Goal: Book appointment/travel/reservation

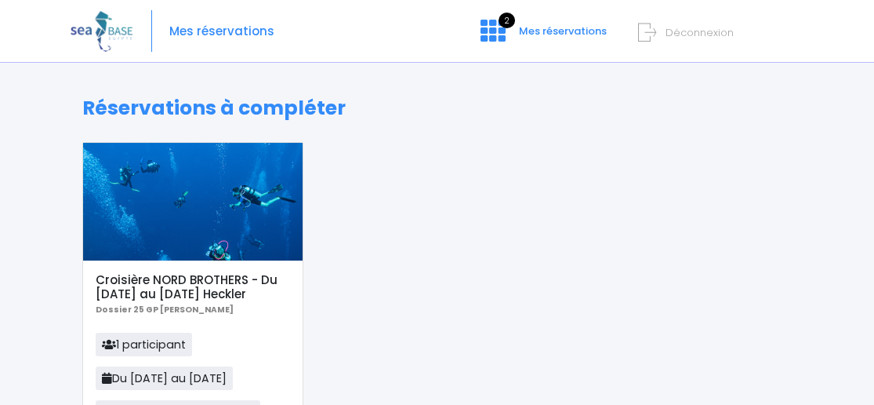
scroll to position [157, 0]
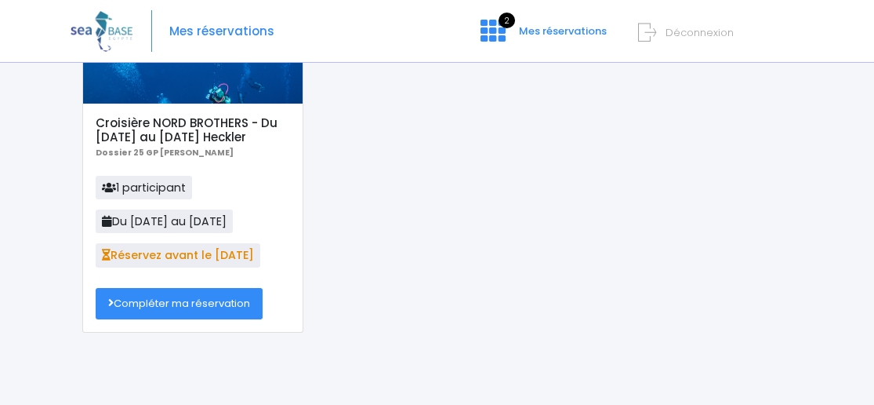
click at [173, 305] on link "Compléter ma réservation" at bounding box center [179, 303] width 167 height 31
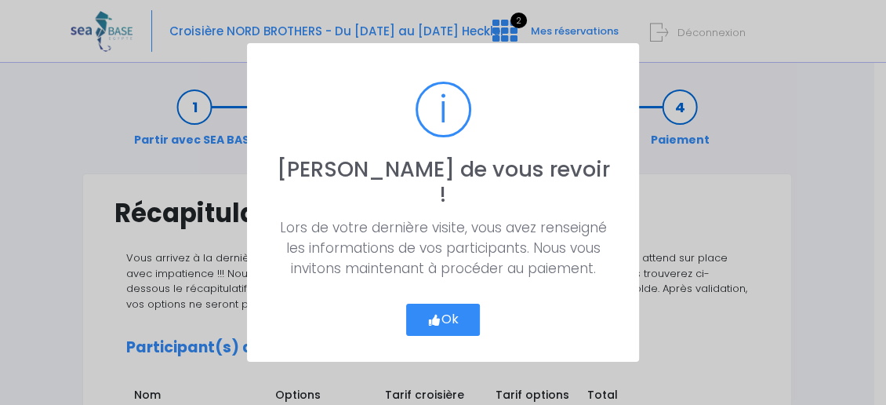
click at [452, 303] on button "Ok" at bounding box center [443, 319] width 74 height 33
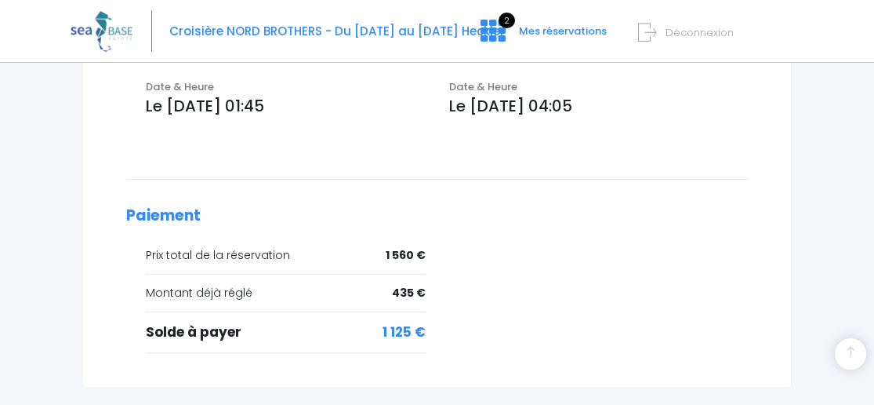
scroll to position [727, 0]
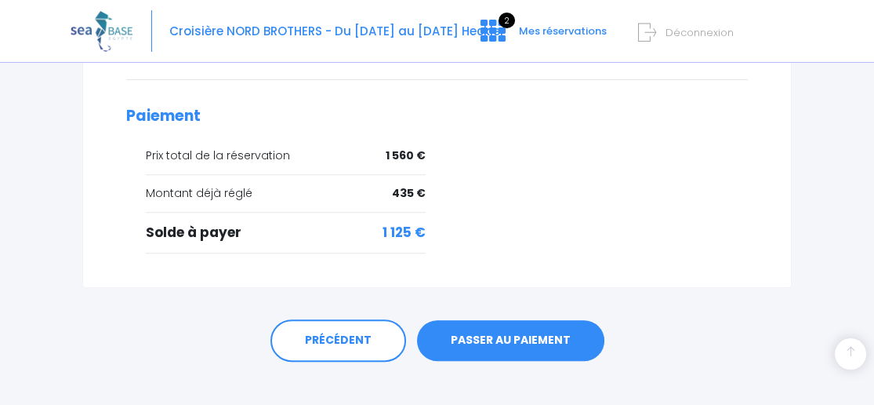
click at [507, 323] on link "PASSER AU PAIEMENT" at bounding box center [510, 340] width 187 height 41
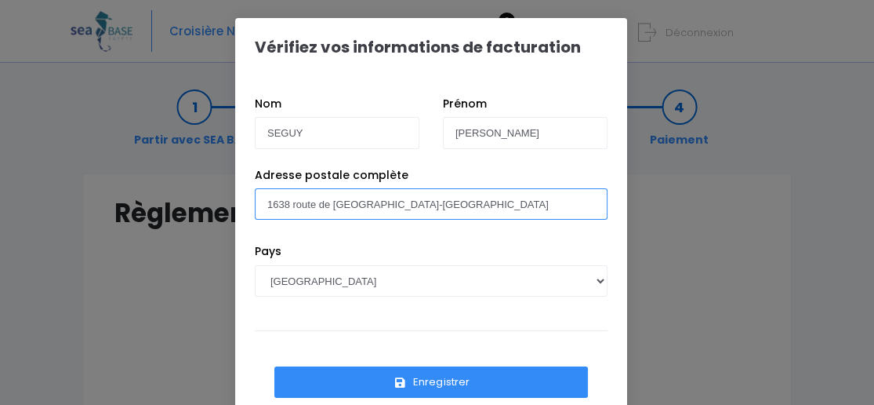
click at [395, 205] on input "1638 route de [GEOGRAPHIC_DATA]-[GEOGRAPHIC_DATA]" at bounding box center [431, 203] width 353 height 31
type input "1"
type input "[STREET_ADDRESS]"
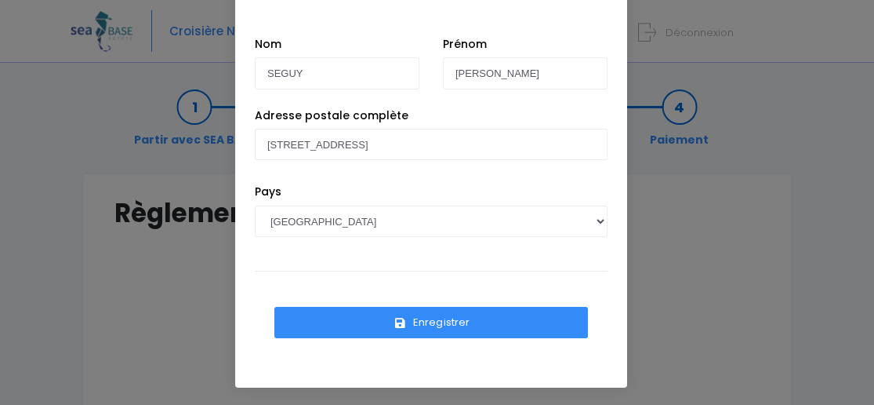
click at [410, 318] on button "Enregistrer" at bounding box center [431, 322] width 314 height 31
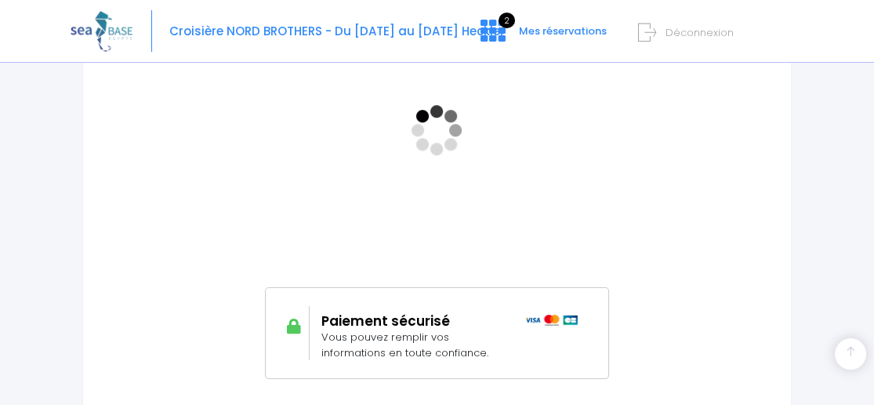
scroll to position [234, 0]
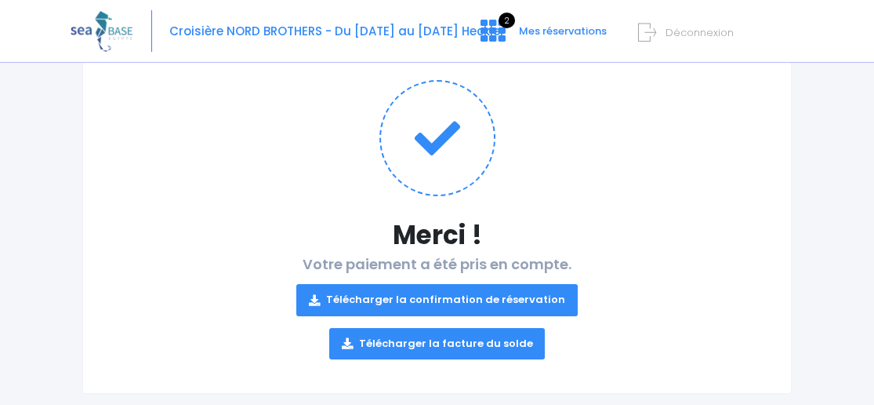
scroll to position [183, 0]
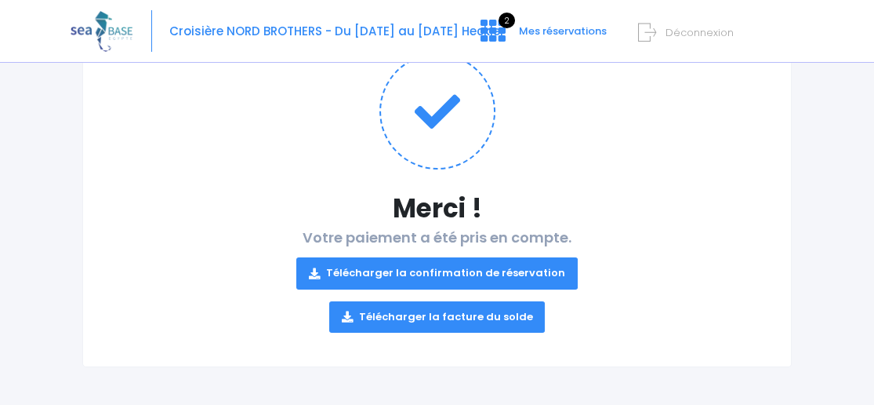
click at [423, 269] on link "Télécharger la confirmation de réservation" at bounding box center [437, 272] width 282 height 31
click at [417, 312] on link "Télécharger la facture du solde" at bounding box center [437, 316] width 216 height 31
